Goal: Check status: Check status

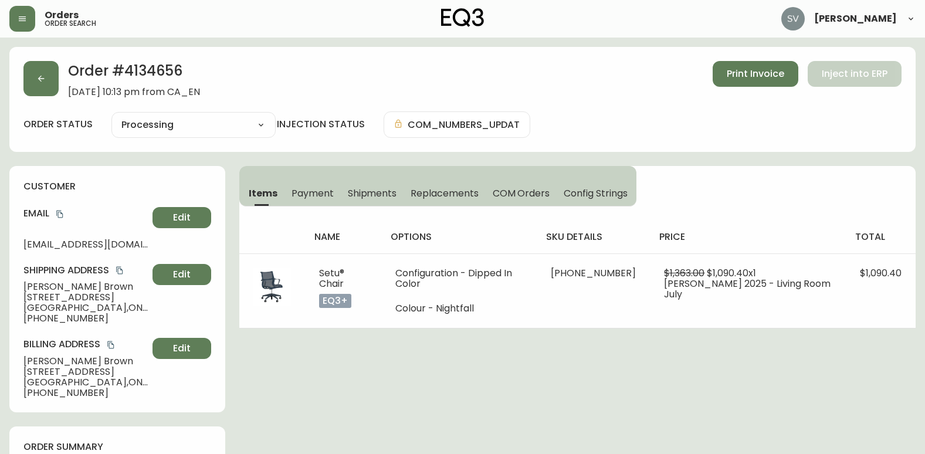
select select "PROCESSING"
click at [47, 73] on button "button" at bounding box center [40, 78] width 35 height 35
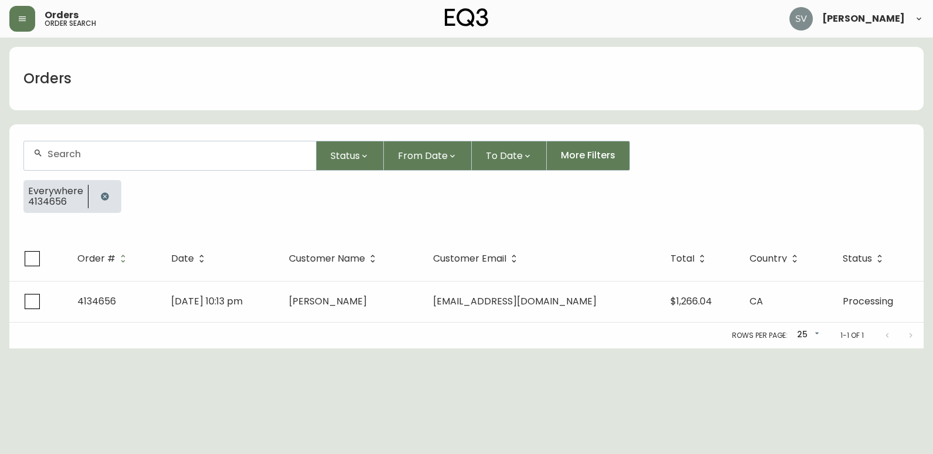
click at [104, 199] on icon "button" at bounding box center [105, 196] width 8 height 8
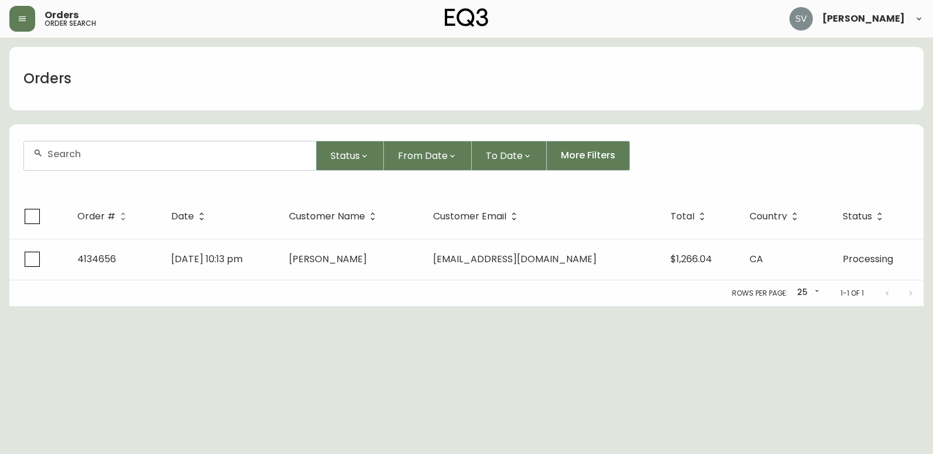
click at [132, 159] on div at bounding box center [170, 155] width 292 height 29
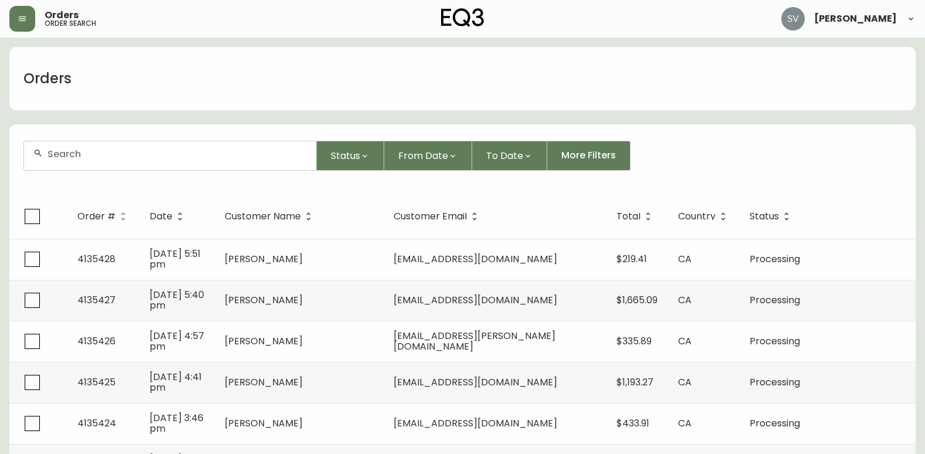
drag, startPoint x: 132, startPoint y: 159, endPoint x: 103, endPoint y: 157, distance: 29.4
paste input "4133423"
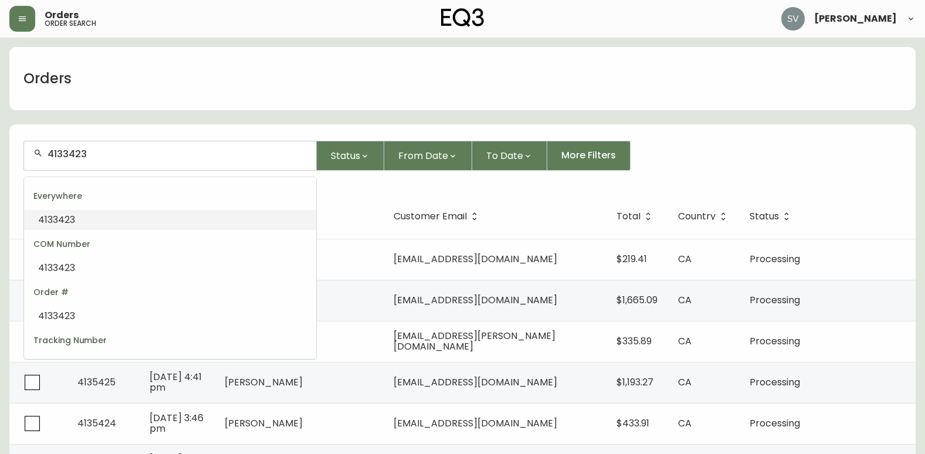
click at [130, 220] on li "4133423" at bounding box center [170, 220] width 292 height 20
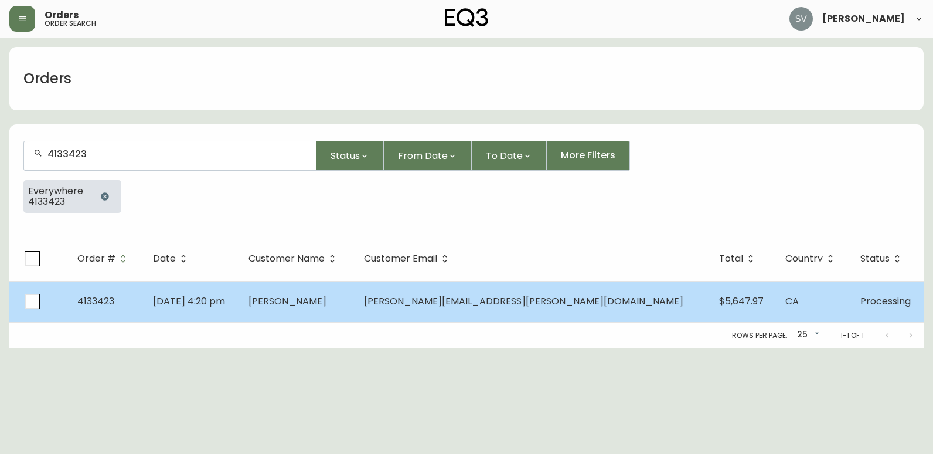
type input "4133423"
click at [239, 286] on td "[DATE] 4:20 pm" at bounding box center [192, 301] width 96 height 41
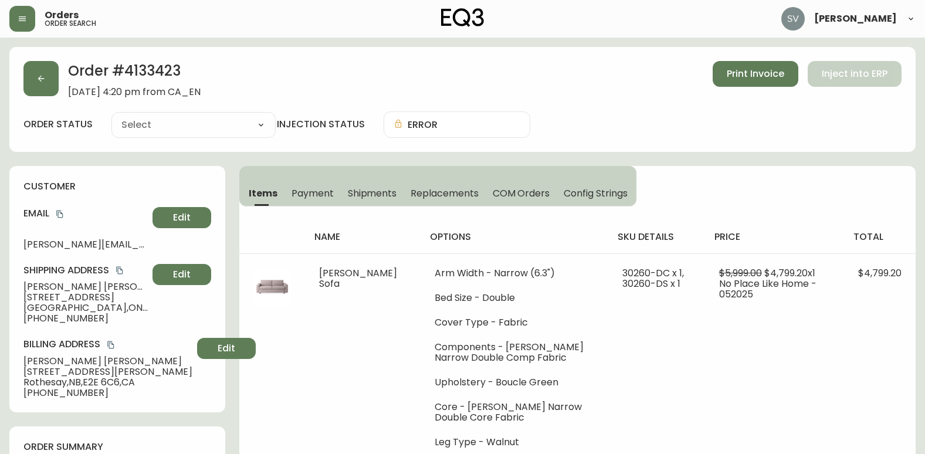
type input "Processing"
select select "PROCESSING"
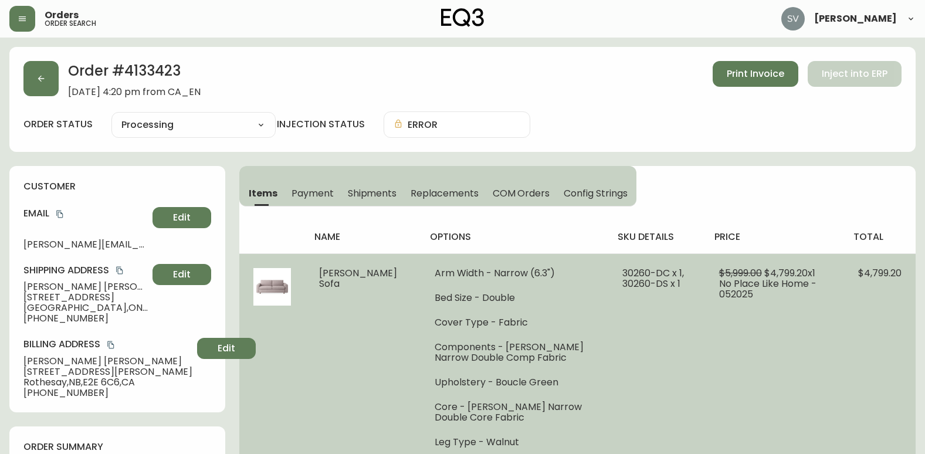
click at [812, 344] on td "$5,999.00 $4,799.20 x 1 No Place Like Home - 052025" at bounding box center [774, 357] width 139 height 208
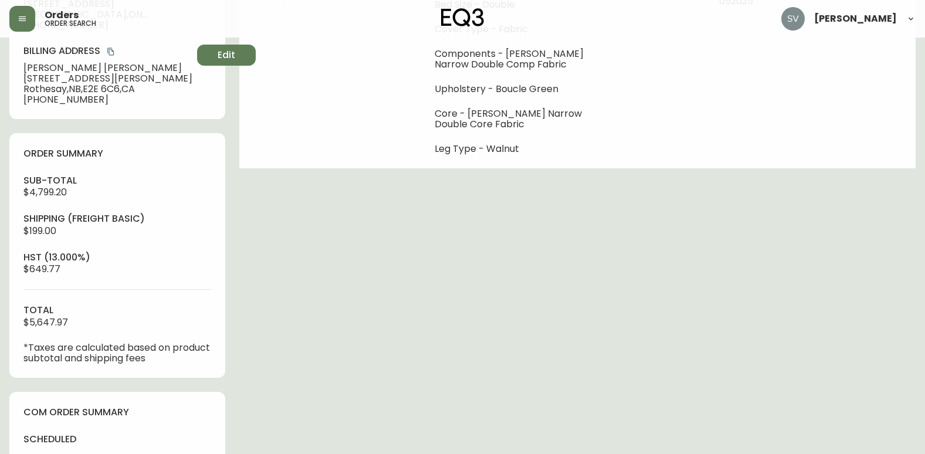
scroll to position [525, 0]
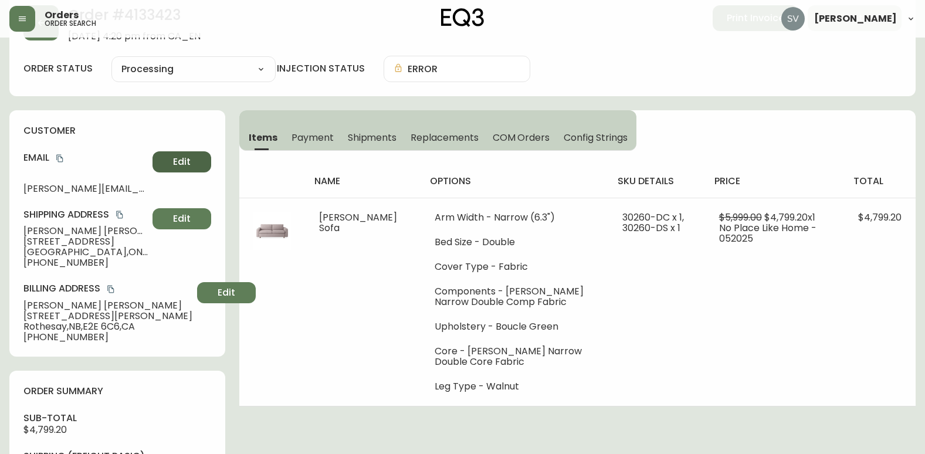
scroll to position [0, 0]
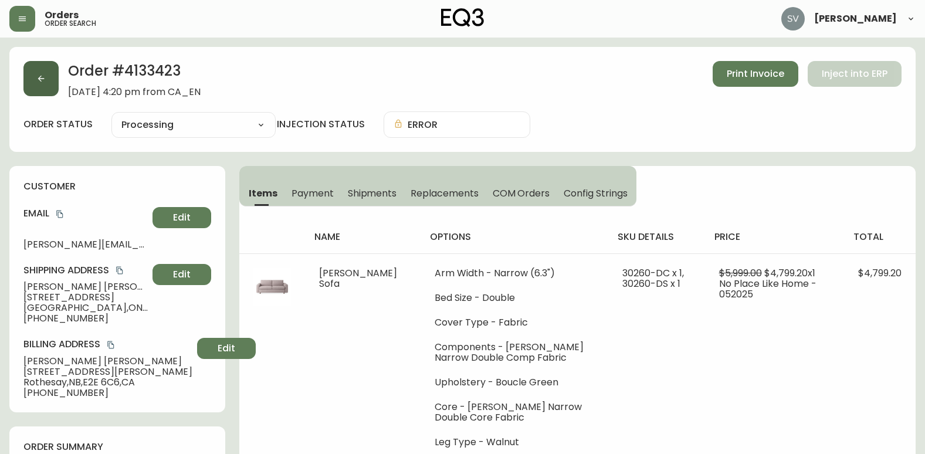
click at [46, 79] on button "button" at bounding box center [40, 78] width 35 height 35
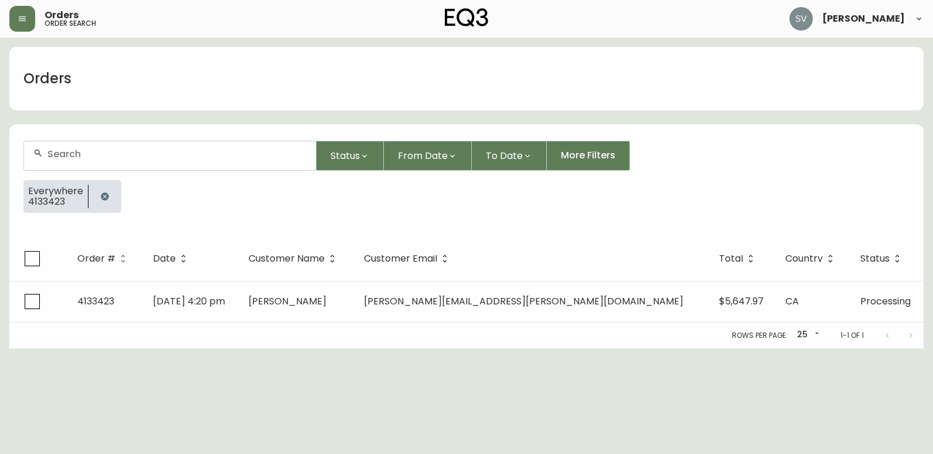
click at [101, 196] on icon "button" at bounding box center [105, 196] width 8 height 8
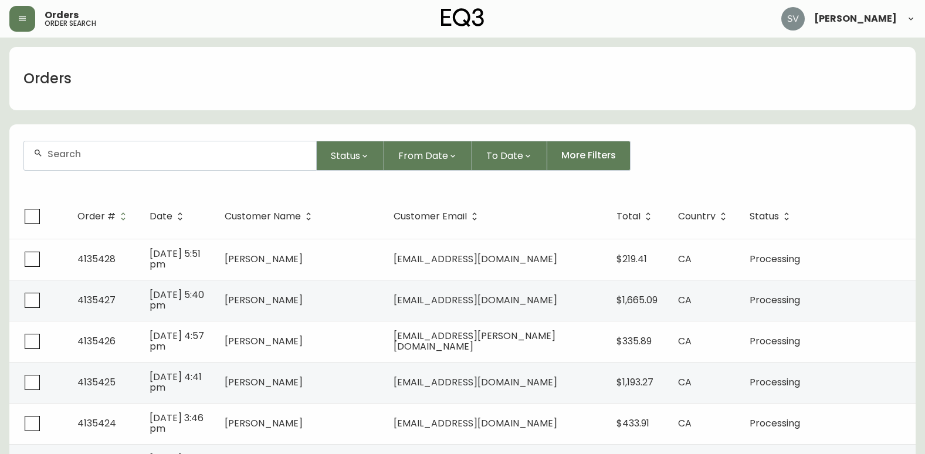
click at [148, 163] on div at bounding box center [170, 155] width 292 height 29
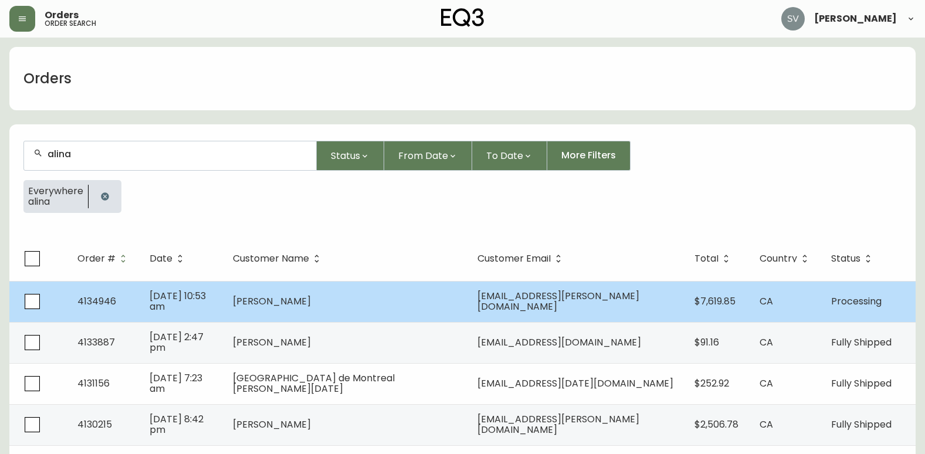
type input "alina"
click at [388, 303] on td "[PERSON_NAME]" at bounding box center [345, 301] width 245 height 41
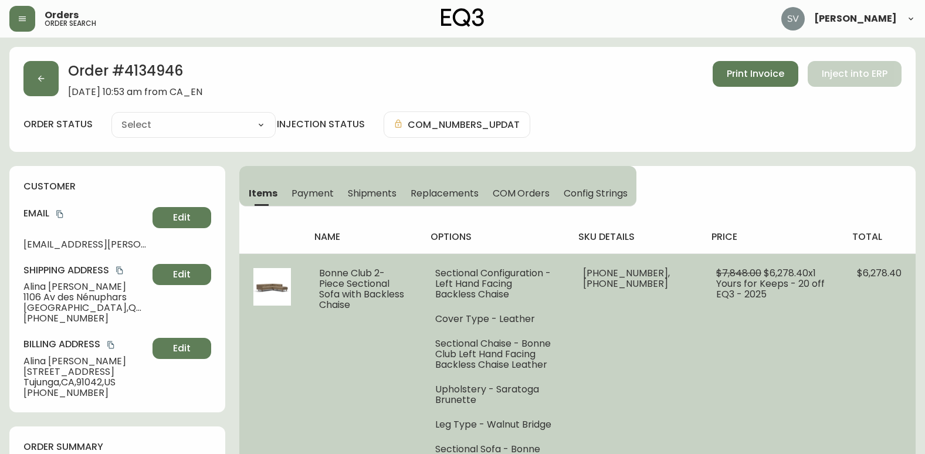
type input "Processing"
select select "PROCESSING"
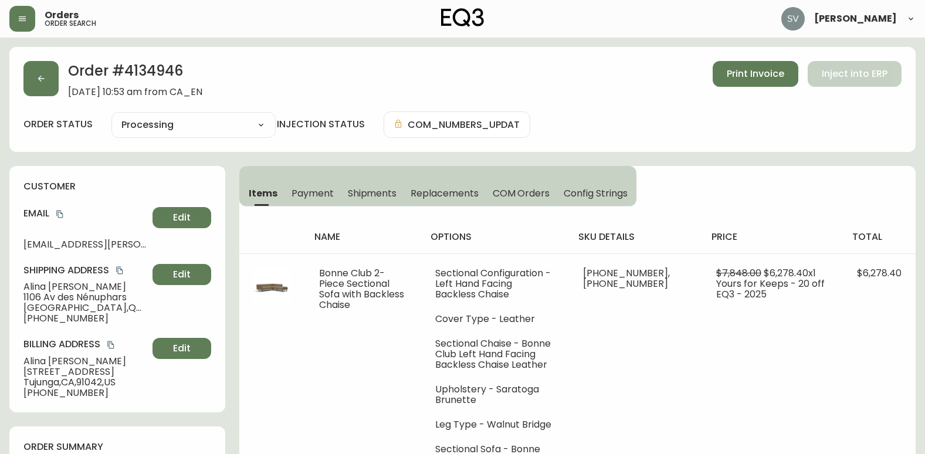
click at [104, 310] on span "[STREET_ADDRESS]" at bounding box center [85, 308] width 124 height 11
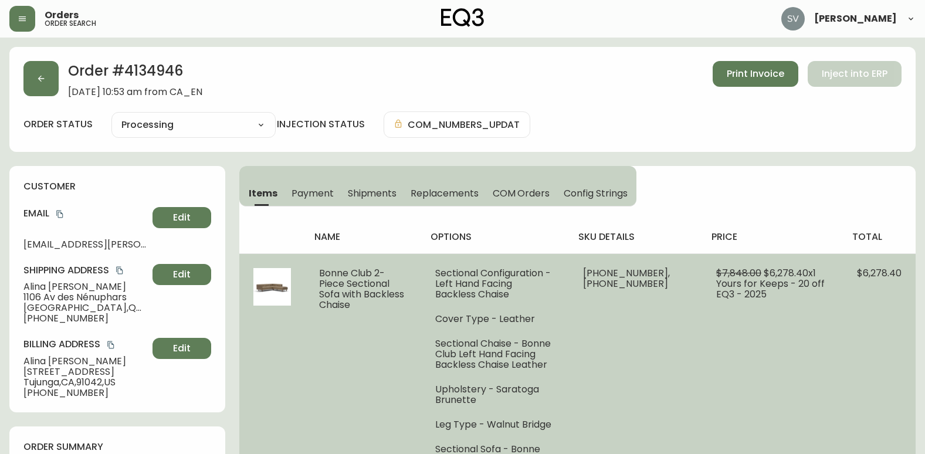
drag, startPoint x: 875, startPoint y: 382, endPoint x: 869, endPoint y: 382, distance: 5.9
click at [875, 382] on td "$6,278.40" at bounding box center [879, 371] width 73 height 236
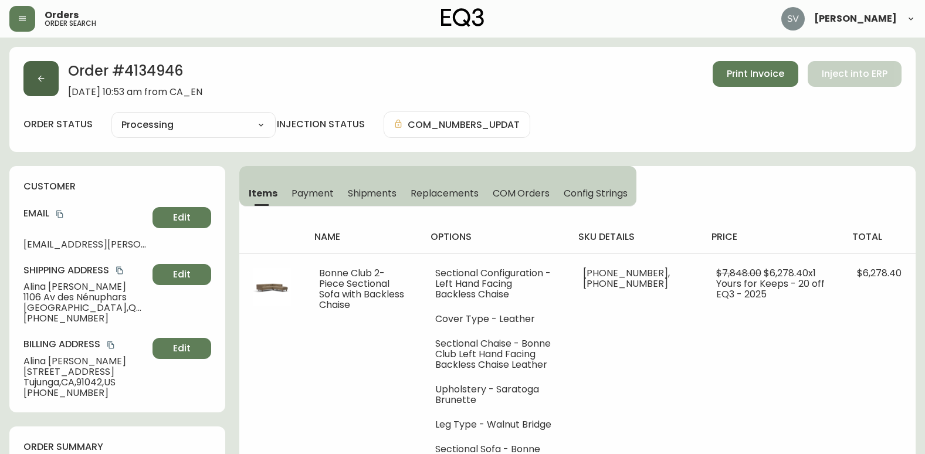
click at [49, 66] on button "button" at bounding box center [40, 78] width 35 height 35
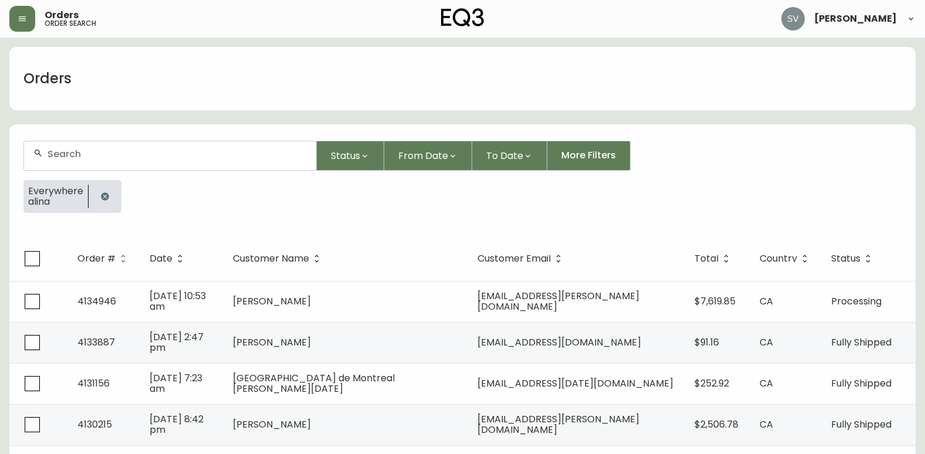
click at [782, 168] on div "Status From Date To Date More Filters" at bounding box center [462, 156] width 878 height 30
click at [850, 181] on div "Everywhere [PERSON_NAME]" at bounding box center [462, 201] width 878 height 42
click at [806, 167] on div "Status From Date To Date More Filters" at bounding box center [462, 156] width 878 height 30
click at [789, 188] on div "Everywhere [PERSON_NAME]" at bounding box center [462, 201] width 878 height 42
click at [847, 176] on form "Status From Date To Date More Filters Everywhere alina" at bounding box center [462, 182] width 906 height 110
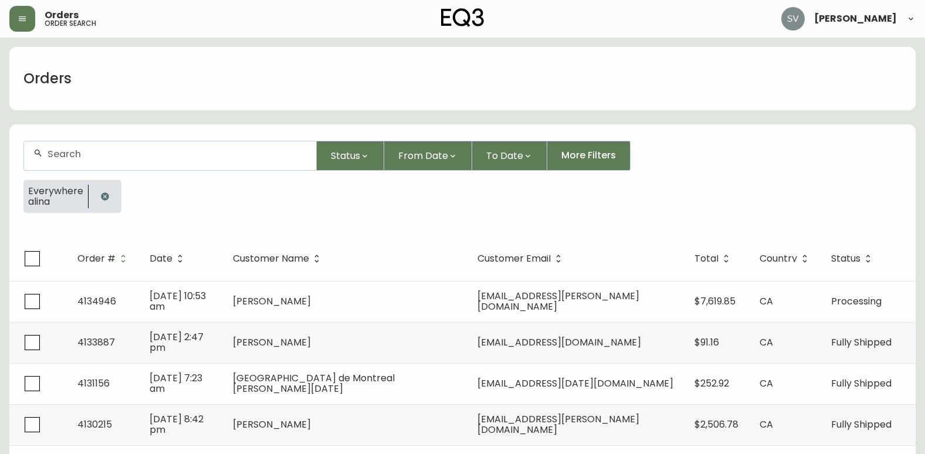
click at [408, 218] on div "Everywhere [PERSON_NAME]" at bounding box center [462, 201] width 878 height 42
click at [741, 86] on div "Orders" at bounding box center [462, 78] width 906 height 63
